Goal: Find specific fact: Find specific fact

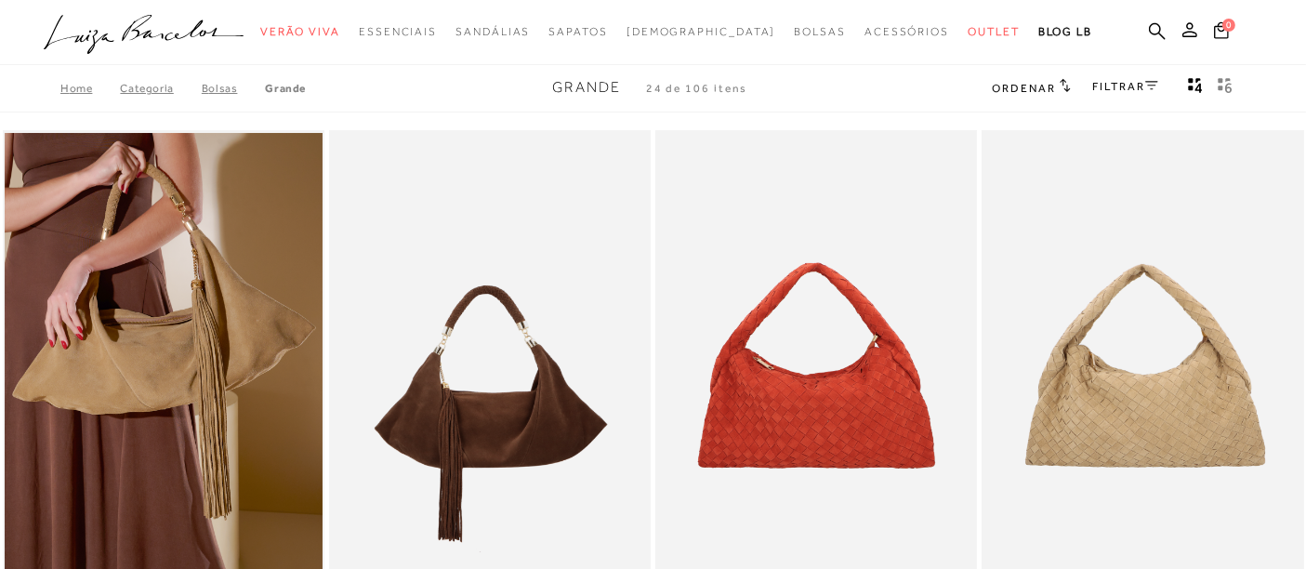
click at [1147, 25] on ul ".a{fill-rule:evenodd;} Verão Viva Em alta Favoritos das Influenciadoras Apostas…" at bounding box center [639, 32] width 1190 height 34
click at [1152, 30] on icon at bounding box center [1157, 31] width 17 height 18
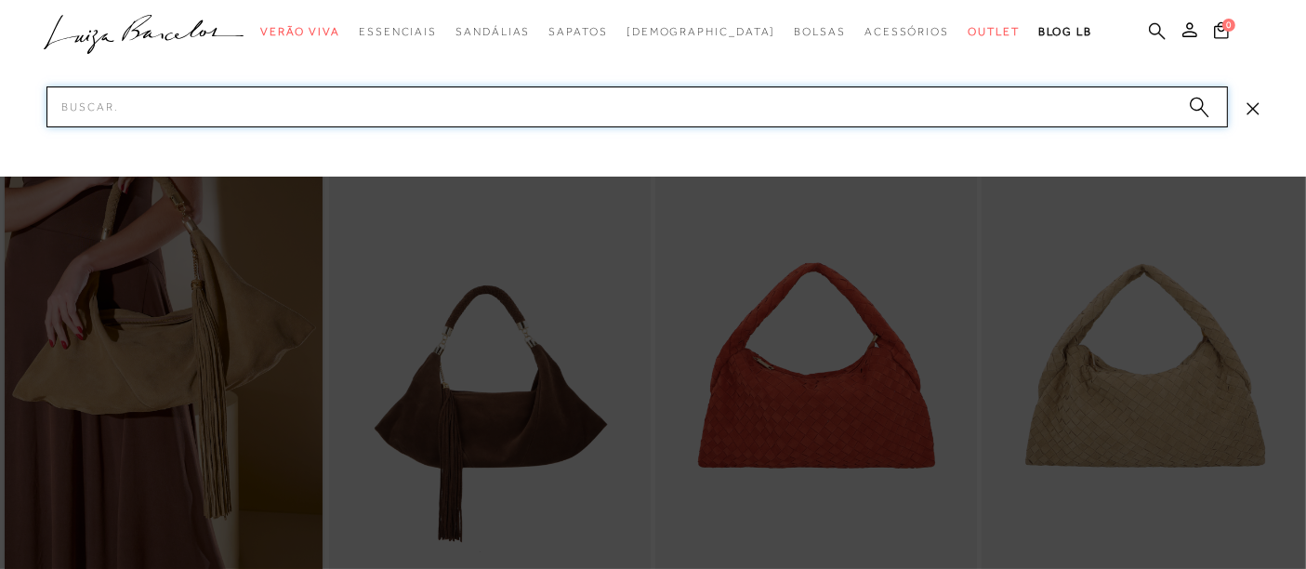
paste input "1052004313"
type input "1052004313"
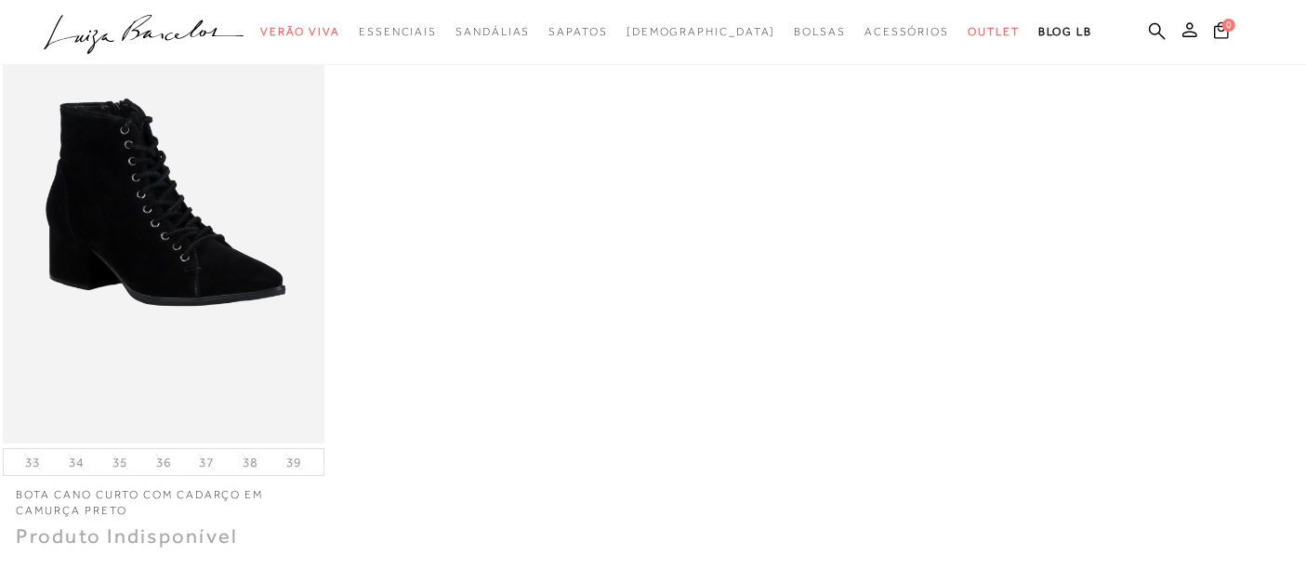
scroll to position [309, 0]
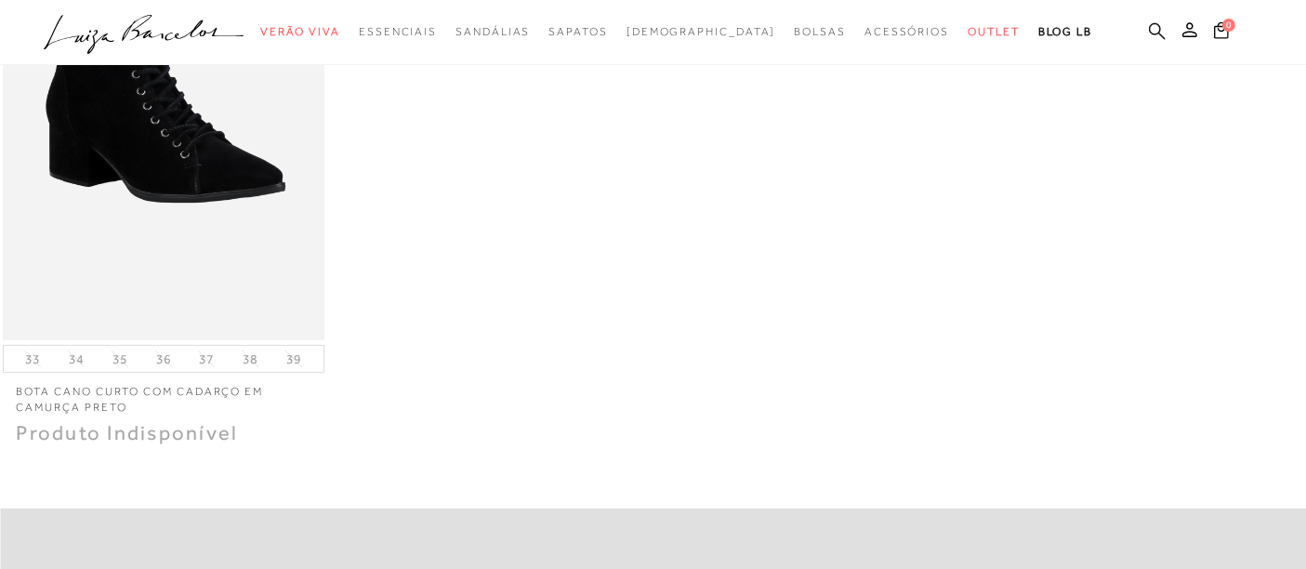
click at [1149, 27] on icon at bounding box center [1157, 31] width 17 height 18
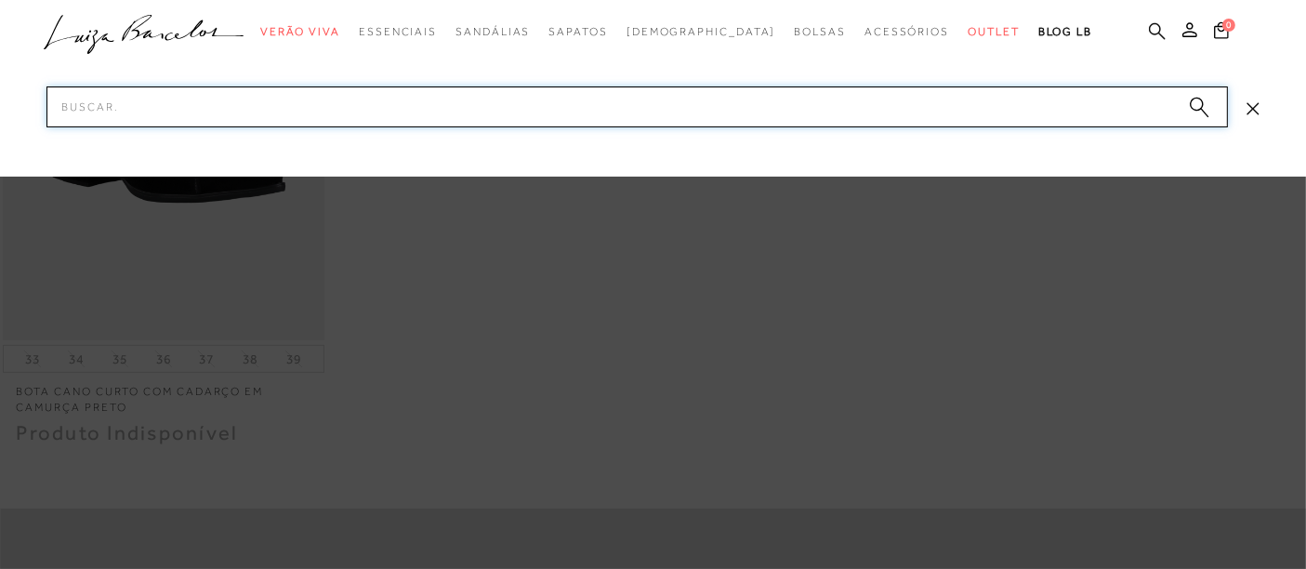
paste input "128000011"
type input "128000011"
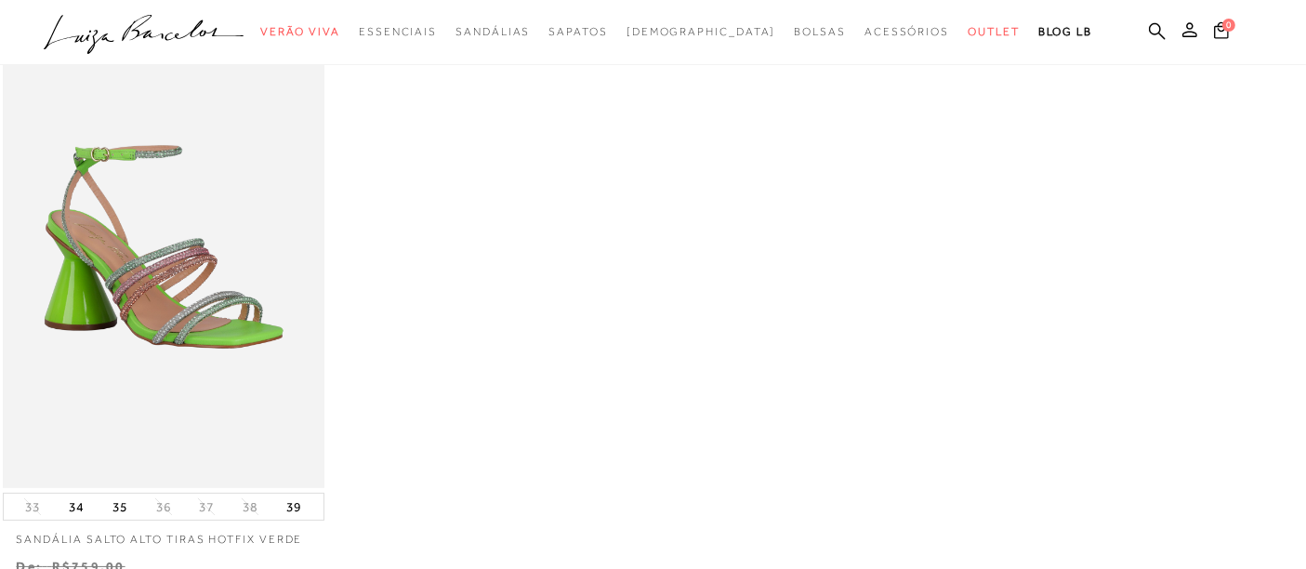
scroll to position [309, 0]
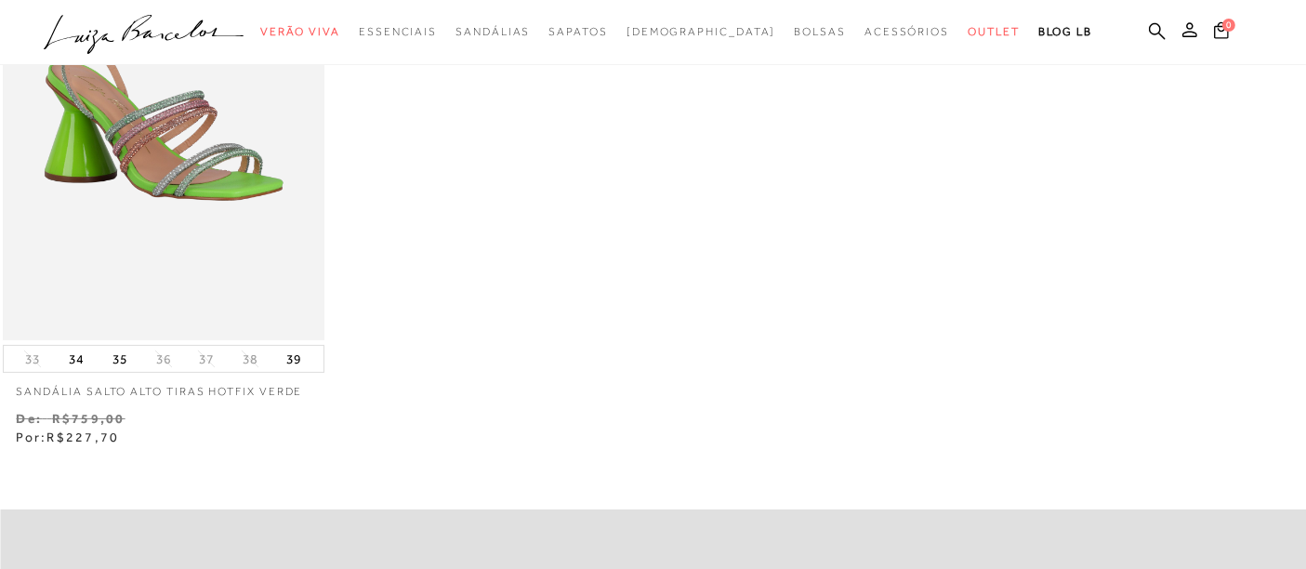
click at [1147, 42] on ul ".a{fill-rule:evenodd;} Verão Viva Em alta Favoritos das Influenciadoras Apostas…" at bounding box center [639, 32] width 1190 height 34
click at [1149, 32] on icon at bounding box center [1157, 31] width 17 height 18
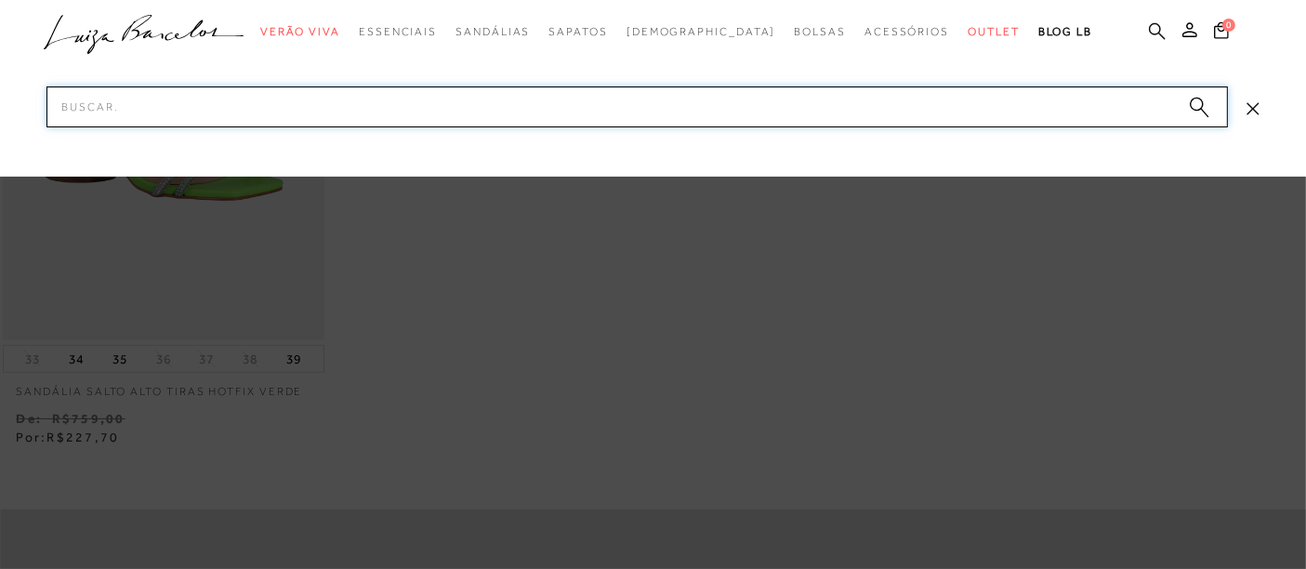
paste input "138300042"
type input "138300042"
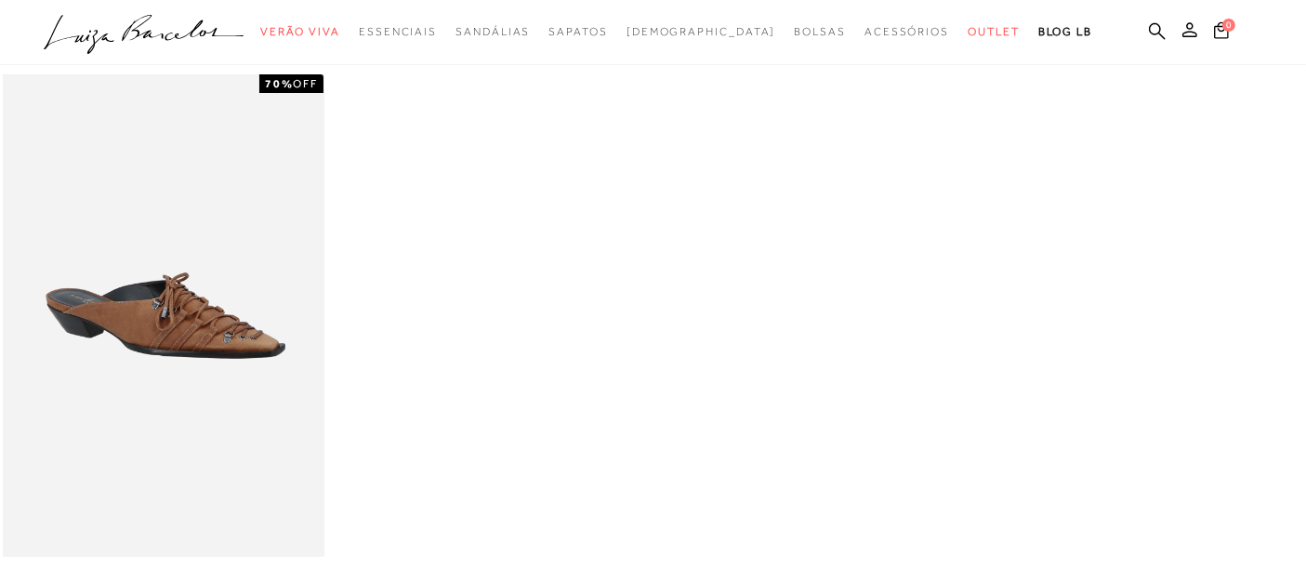
scroll to position [206, 0]
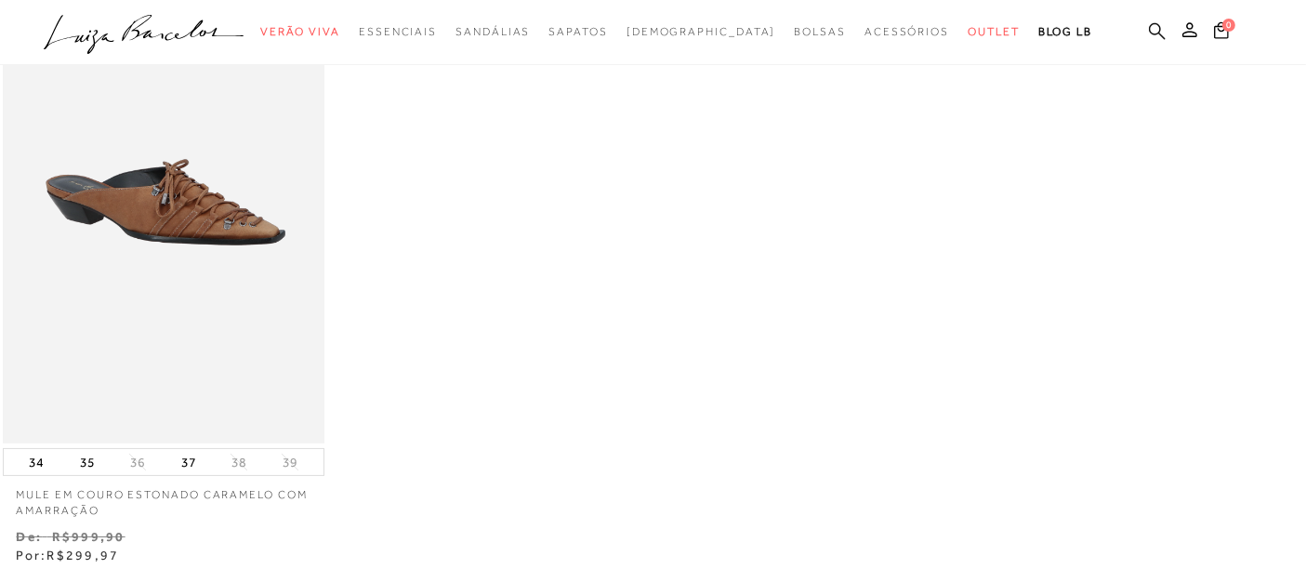
click at [1149, 29] on icon at bounding box center [1157, 30] width 17 height 17
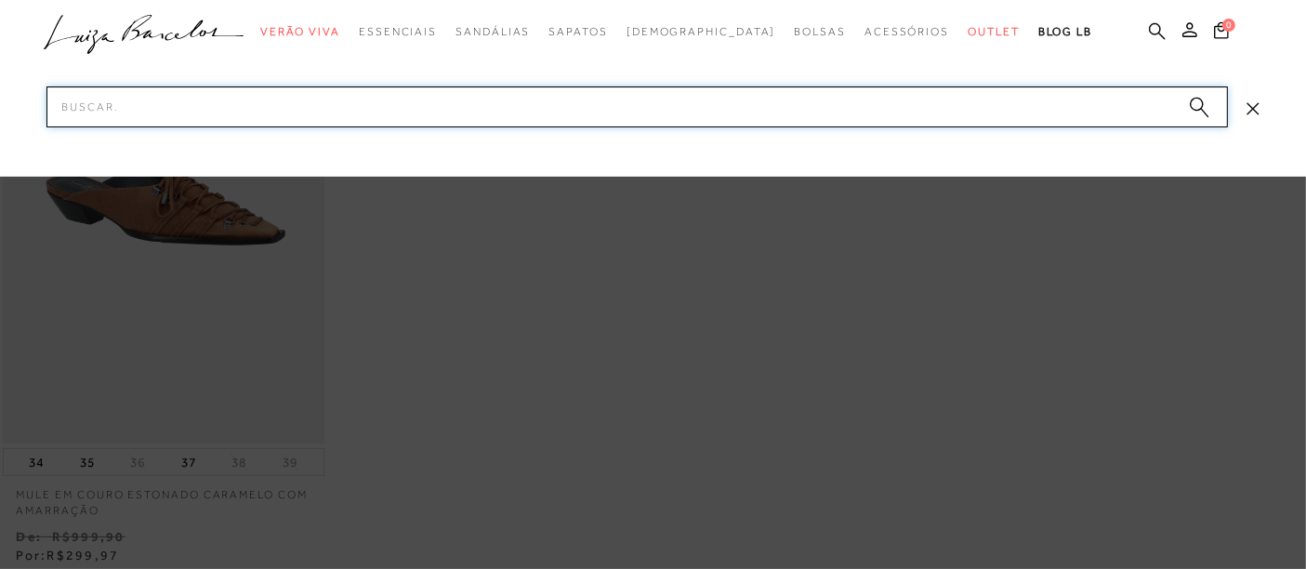
paste input "138000084"
type input "138000084"
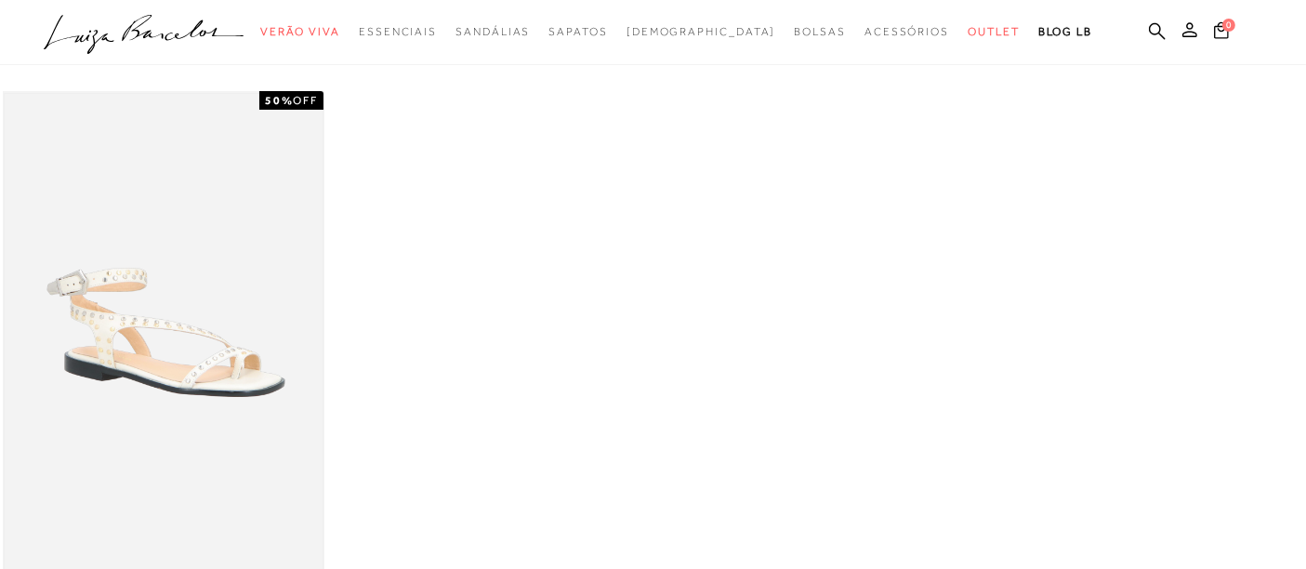
scroll to position [206, 0]
